Goal: Task Accomplishment & Management: Use online tool/utility

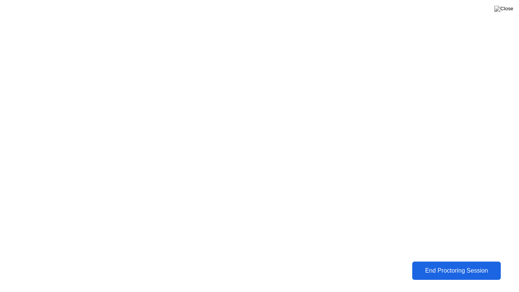
click at [444, 270] on div "End Proctoring Session" at bounding box center [456, 270] width 84 height 7
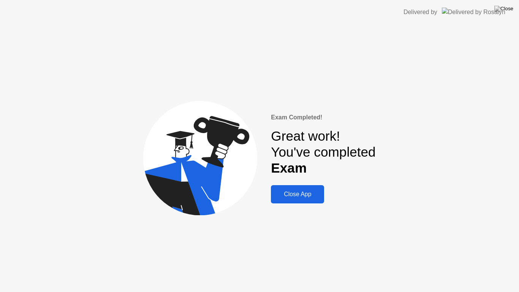
click at [301, 196] on div "Close App" at bounding box center [297, 194] width 49 height 7
